Goal: Task Accomplishment & Management: Complete application form

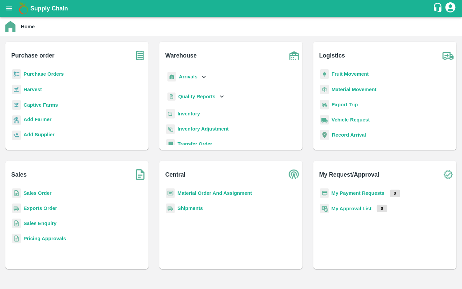
click at [41, 103] on b "Captive Farms" at bounding box center [41, 104] width 34 height 5
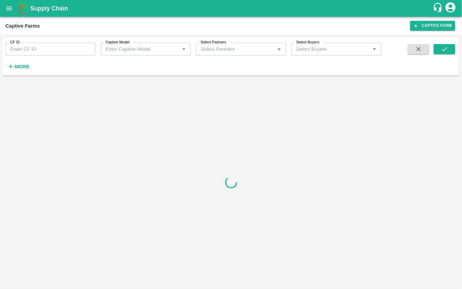
click at [22, 67] on strong "More" at bounding box center [21, 66] width 15 height 5
click at [31, 46] on input "CF ID" at bounding box center [50, 49] width 90 height 13
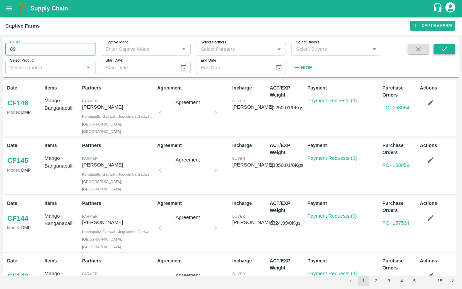
type input "89"
click at [437, 50] on button "submit" at bounding box center [445, 49] width 22 height 10
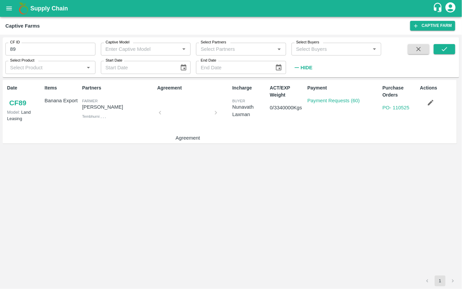
click at [430, 103] on icon "button" at bounding box center [431, 103] width 6 height 6
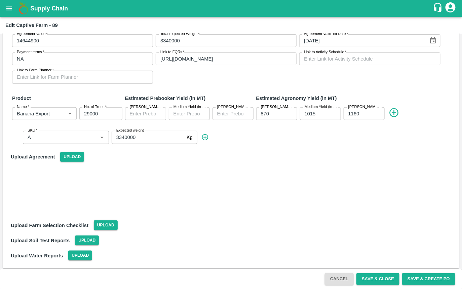
scroll to position [118, 0]
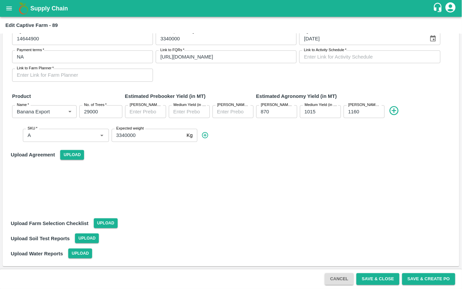
click at [141, 133] on input "3340000" at bounding box center [148, 135] width 72 height 13
click at [204, 135] on icon at bounding box center [205, 135] width 7 height 7
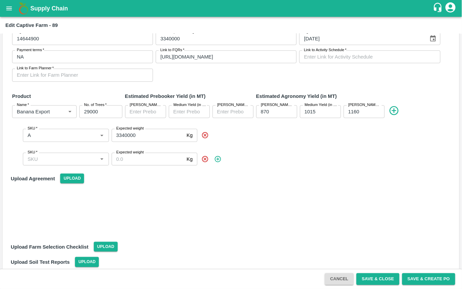
scroll to position [141, 0]
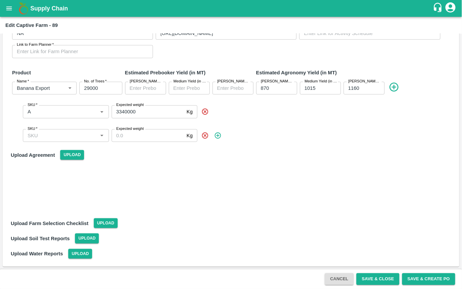
click at [218, 135] on icon at bounding box center [218, 135] width 6 height 6
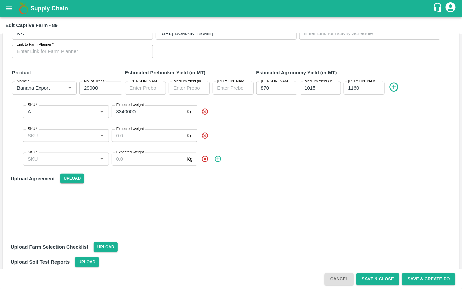
click at [218, 157] on icon at bounding box center [217, 158] width 7 height 7
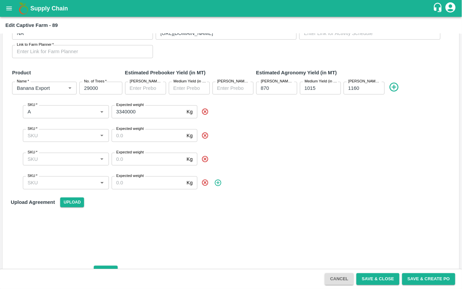
click at [219, 183] on icon at bounding box center [217, 182] width 7 height 7
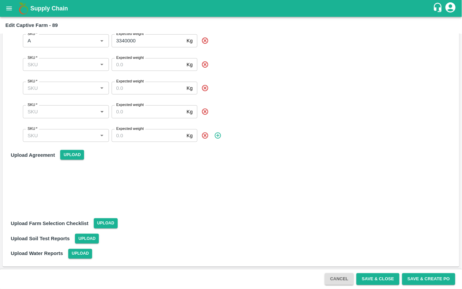
scroll to position [213, 0]
click at [222, 135] on span at bounding box center [325, 135] width 253 height 7
click at [217, 136] on icon at bounding box center [217, 135] width 7 height 7
click at [219, 138] on icon at bounding box center [218, 135] width 6 height 6
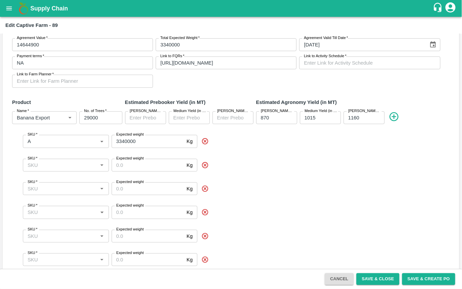
scroll to position [115, 0]
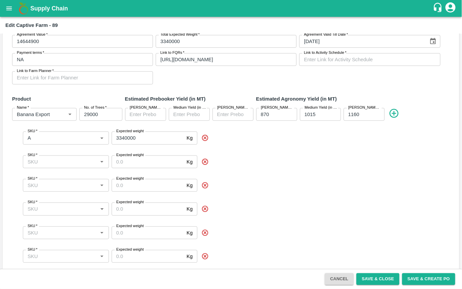
click at [81, 169] on div "SKU   * SKU   * Expected weight Kg Expected weight" at bounding box center [236, 162] width 435 height 24
click at [67, 165] on input "SKU   *" at bounding box center [60, 161] width 71 height 9
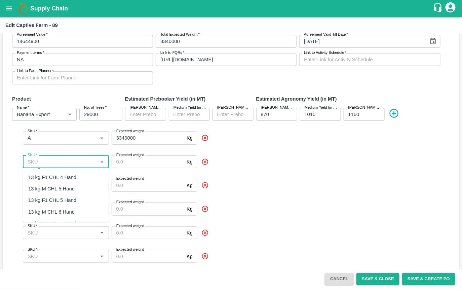
scroll to position [225, 0]
click at [40, 183] on div "13 kg M CHL 4 Hand" at bounding box center [51, 181] width 46 height 7
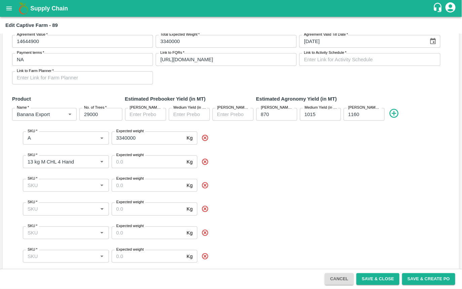
click at [60, 185] on input "SKU   *" at bounding box center [60, 185] width 71 height 9
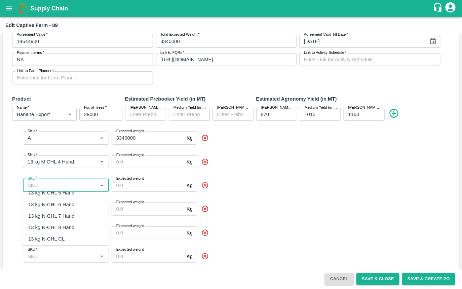
scroll to position [615, 0]
click at [61, 209] on div "13 kg N-CHL 8 Hand" at bounding box center [51, 207] width 46 height 7
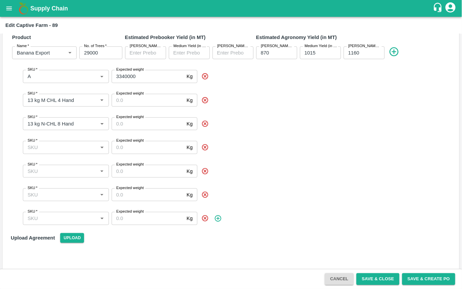
scroll to position [166, 0]
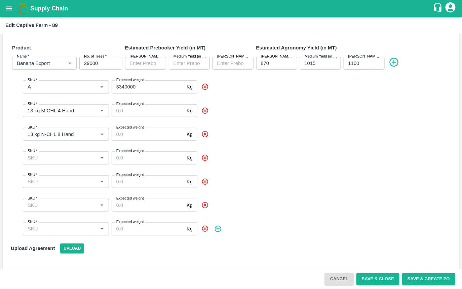
click at [204, 111] on icon at bounding box center [205, 110] width 6 height 6
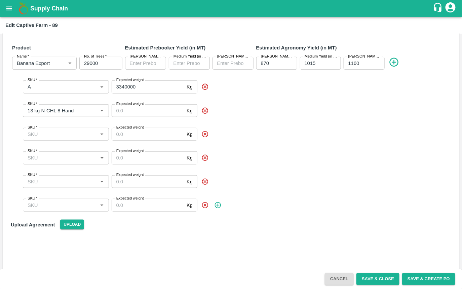
click at [205, 133] on icon at bounding box center [205, 134] width 7 height 7
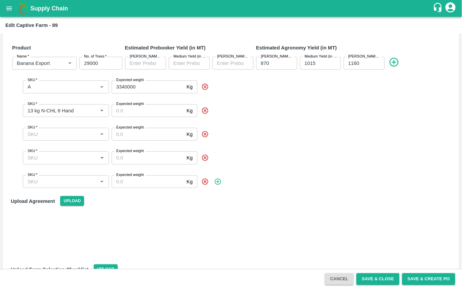
click at [204, 109] on icon at bounding box center [205, 110] width 7 height 7
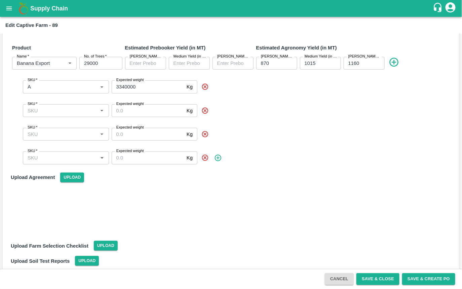
click at [205, 131] on icon at bounding box center [205, 134] width 6 height 6
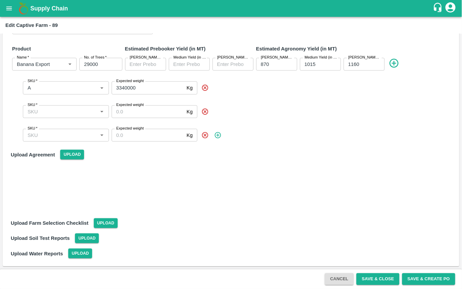
click at [203, 114] on icon at bounding box center [205, 111] width 6 height 6
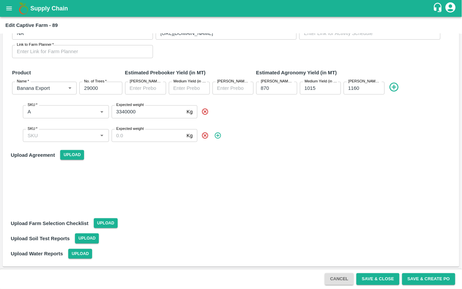
click at [204, 136] on icon at bounding box center [205, 135] width 6 height 6
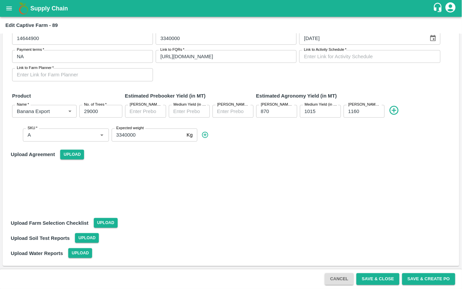
scroll to position [118, 0]
click at [213, 157] on div "Upload Agreement Upload" at bounding box center [231, 154] width 446 height 15
click at [235, 135] on span at bounding box center [325, 135] width 253 height 7
click at [340, 283] on button "Cancel" at bounding box center [339, 279] width 29 height 12
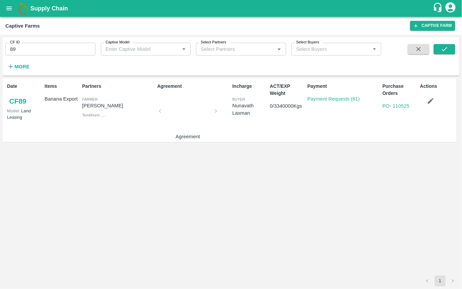
click at [8, 13] on button "open drawer" at bounding box center [8, 8] width 15 height 15
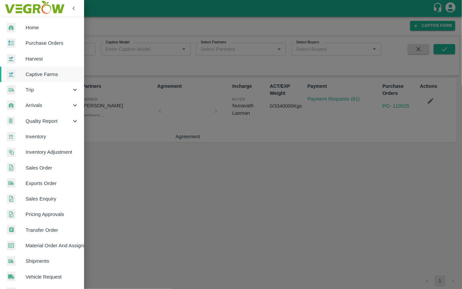
click at [19, 25] on div at bounding box center [16, 28] width 19 height 10
